Goal: Contribute content: Add original content to the website for others to see

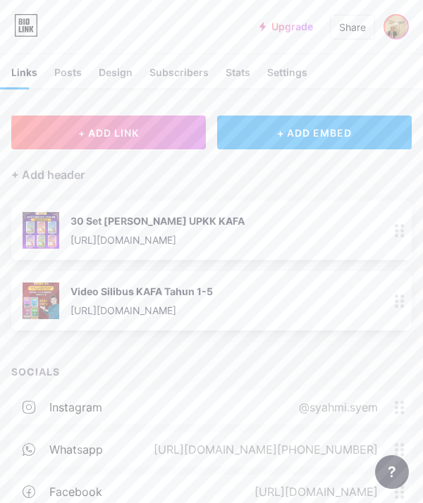
click at [399, 16] on img at bounding box center [396, 27] width 23 height 23
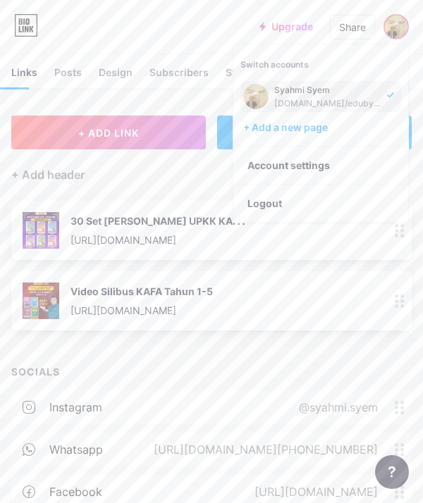
click at [135, 348] on div "+ ADD LINK + ADD EMBED + Add header 30 Set Soalan Ramalan UPKK KAFA [URL][DOMAI…" at bounding box center [211, 355] width 423 height 478
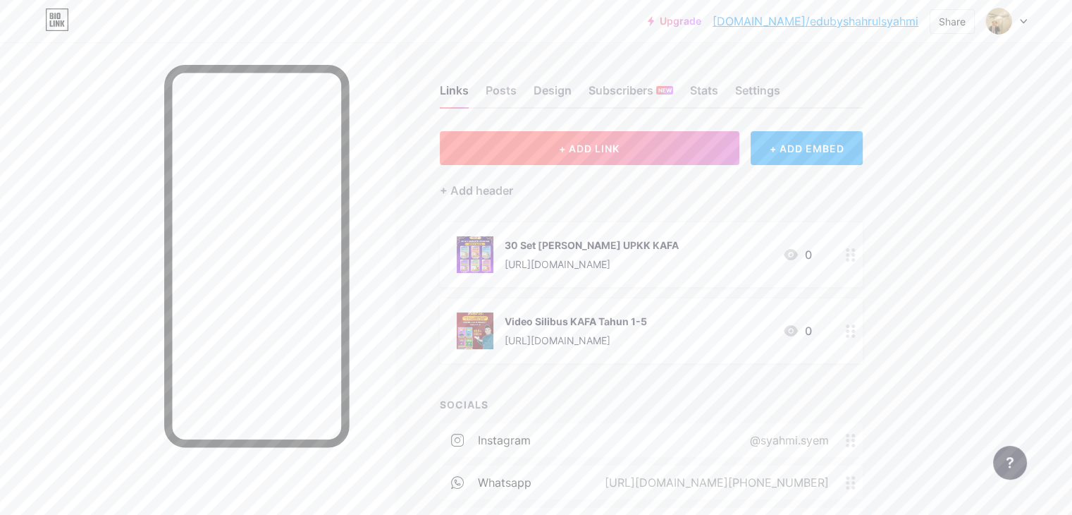
click at [671, 159] on button "+ ADD LINK" at bounding box center [590, 148] width 300 height 34
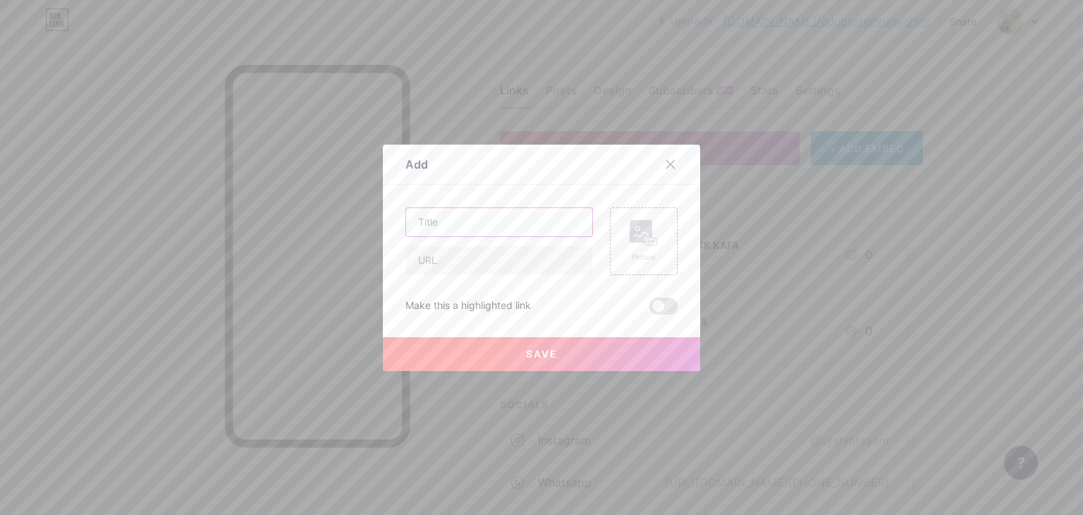
click at [501, 230] on input "text" at bounding box center [499, 222] width 186 height 28
drag, startPoint x: 501, startPoint y: 230, endPoint x: 450, endPoint y: 223, distance: 51.2
click at [450, 223] on input "text" at bounding box center [499, 222] width 186 height 28
drag, startPoint x: 544, startPoint y: 226, endPoint x: 496, endPoint y: 226, distance: 47.9
click at [496, 226] on input "Modul [PERSON_NAME]" at bounding box center [499, 222] width 186 height 28
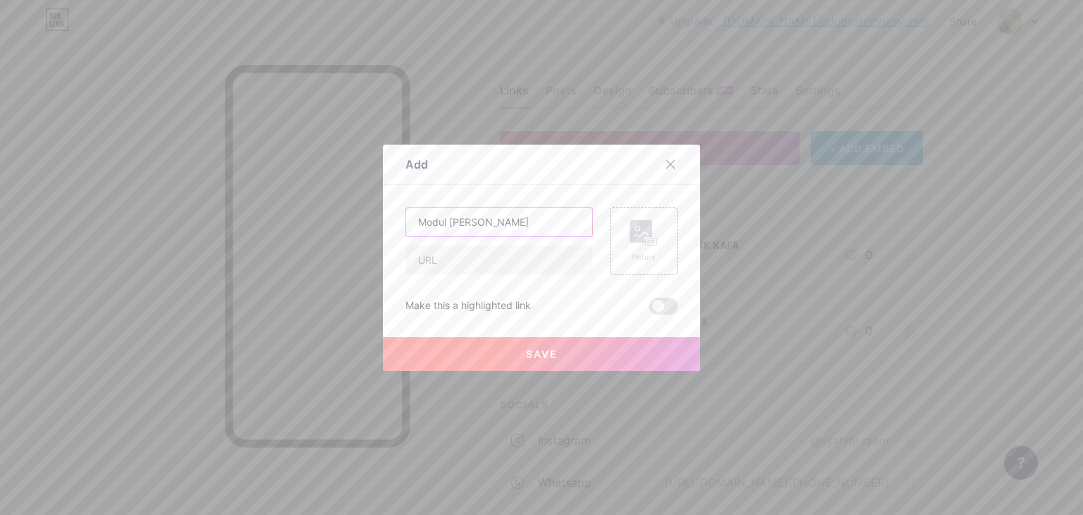
click at [409, 225] on input "Modul [PERSON_NAME]" at bounding box center [499, 222] width 186 height 28
paste input "WaszaKids"
type input "WaszaKids Modul [PERSON_NAME]"
click at [455, 256] on input "text" at bounding box center [499, 260] width 186 height 28
paste input "[URL][DOMAIN_NAME]"
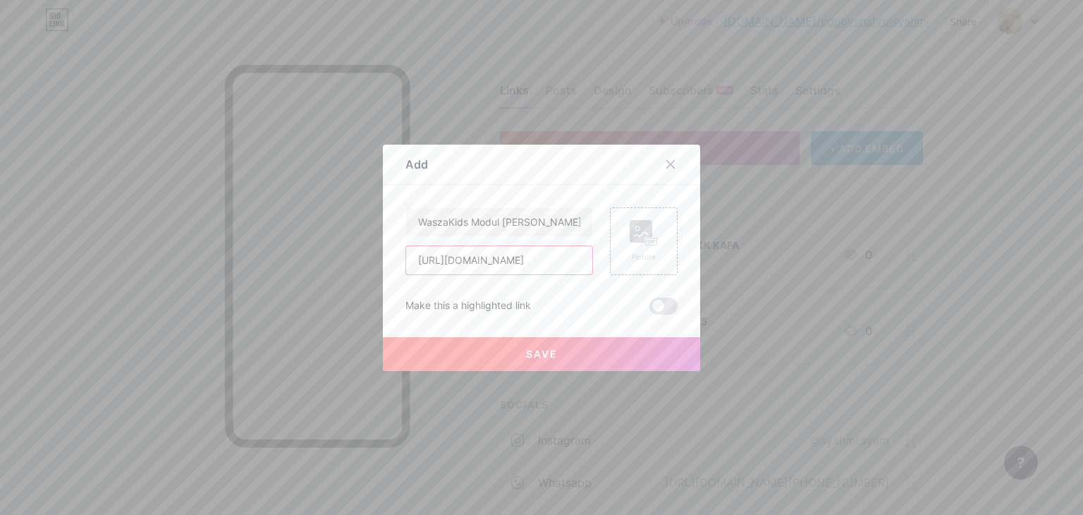
scroll to position [0, 41]
type input "[URL][DOMAIN_NAME]"
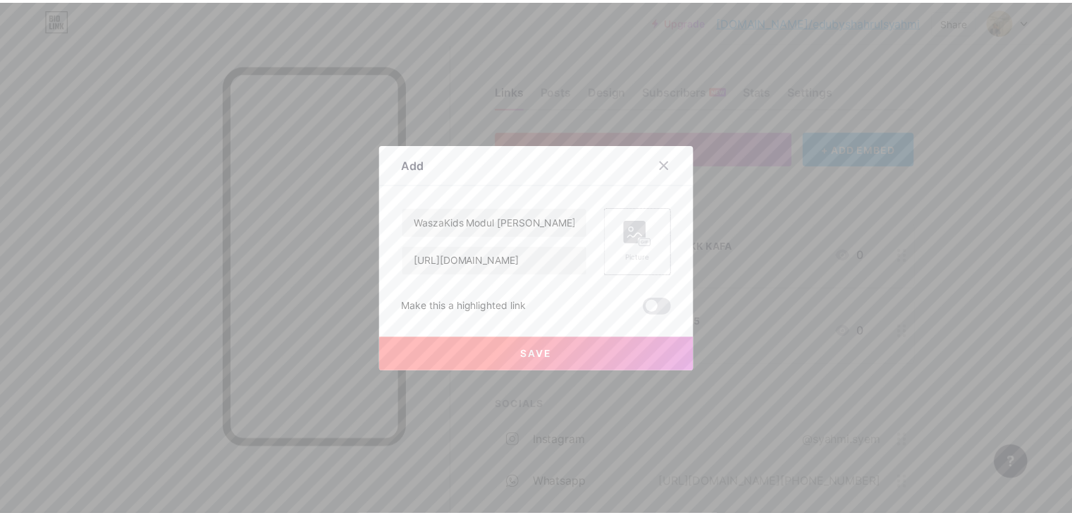
scroll to position [0, 0]
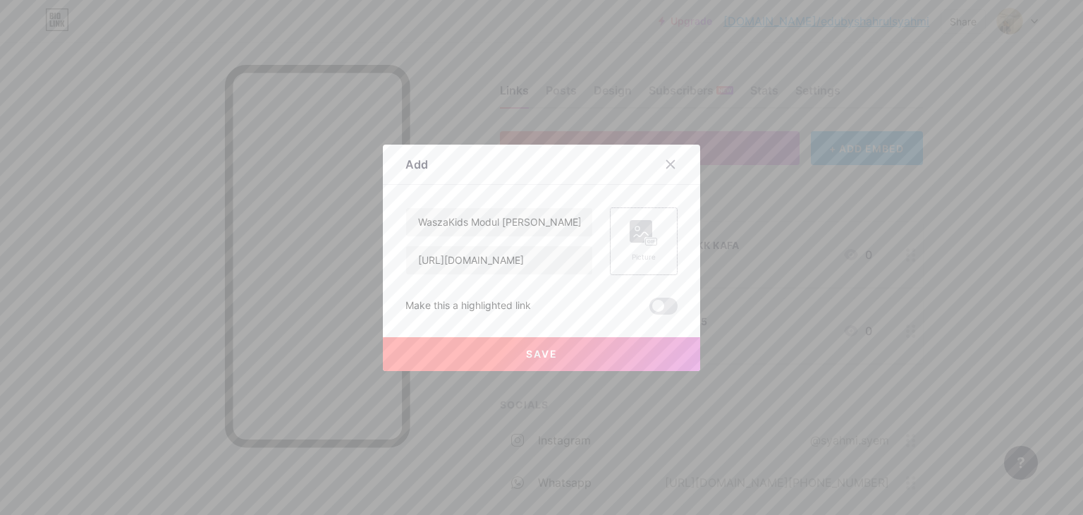
click at [630, 243] on icon at bounding box center [644, 233] width 28 height 26
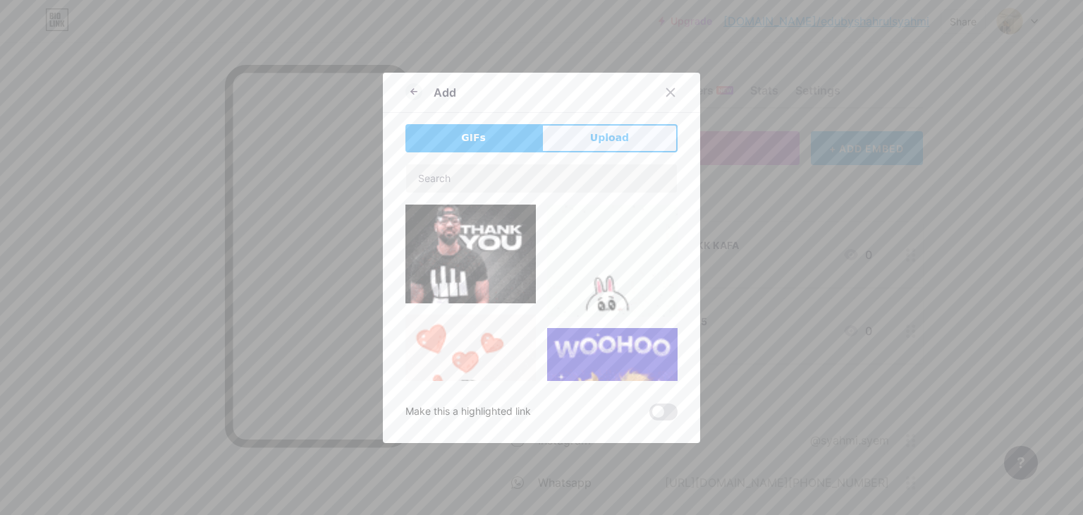
click at [600, 136] on span "Upload" at bounding box center [609, 137] width 39 height 15
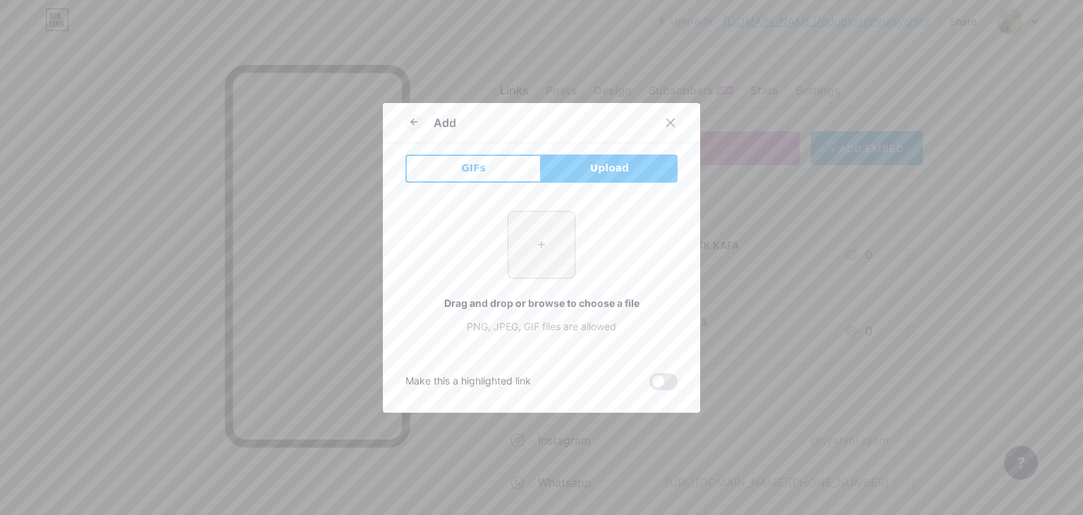
click at [555, 233] on input "file" at bounding box center [541, 244] width 66 height 66
type input "C:\fakepath\photo_2025-08-15_01-33-17.jpg"
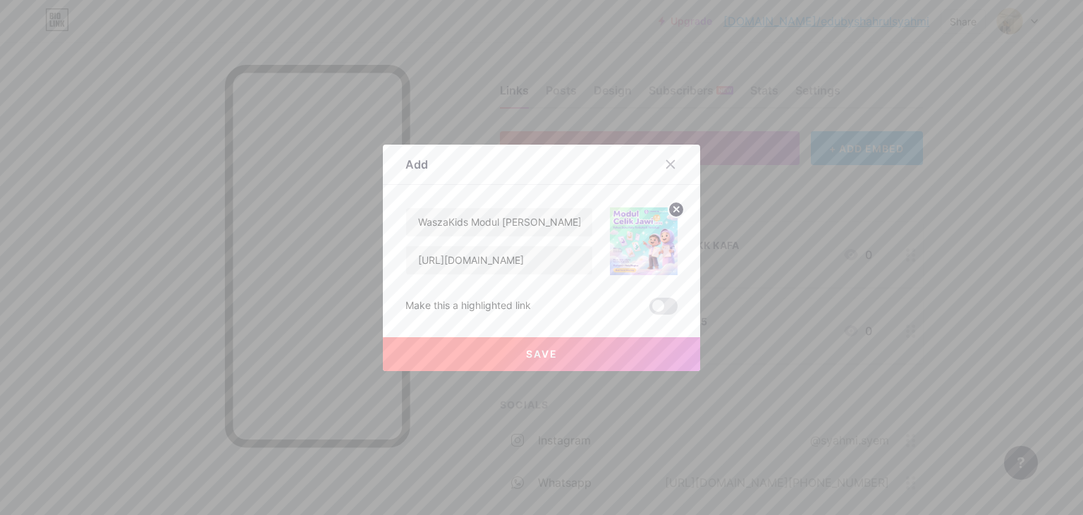
click at [541, 352] on span "Save" at bounding box center [542, 354] width 32 height 12
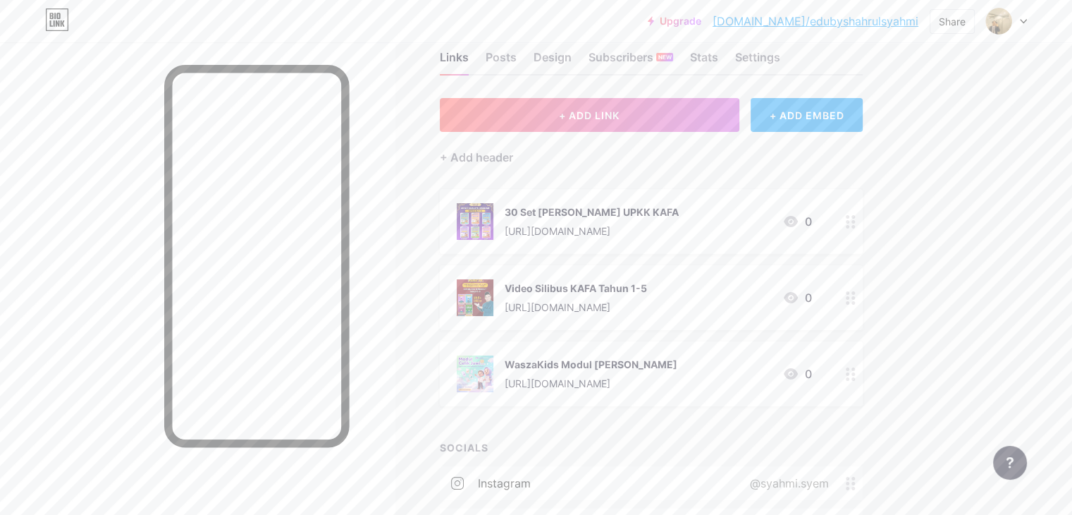
scroll to position [28, 0]
